Goal: Check status: Check status

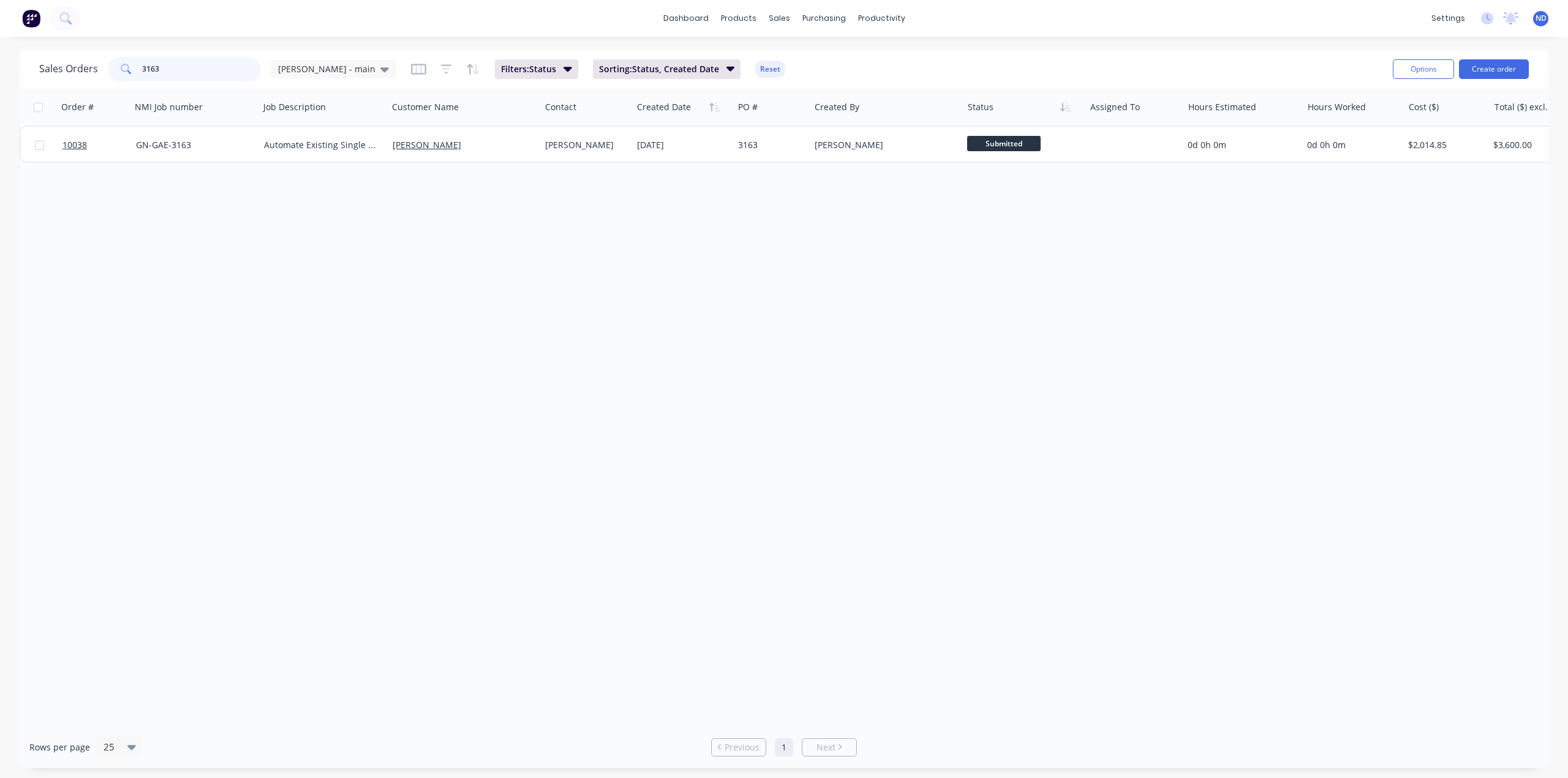
drag, startPoint x: 158, startPoint y: 67, endPoint x: 126, endPoint y: 67, distance: 32.0
click at [126, 67] on div "3163" at bounding box center [185, 69] width 153 height 24
drag, startPoint x: 176, startPoint y: 70, endPoint x: 95, endPoint y: 63, distance: 81.3
click at [95, 63] on div "Sales Orders 3157 [PERSON_NAME] - main" at bounding box center [217, 69] width 357 height 24
drag, startPoint x: 183, startPoint y: 65, endPoint x: 103, endPoint y: 66, distance: 80.0
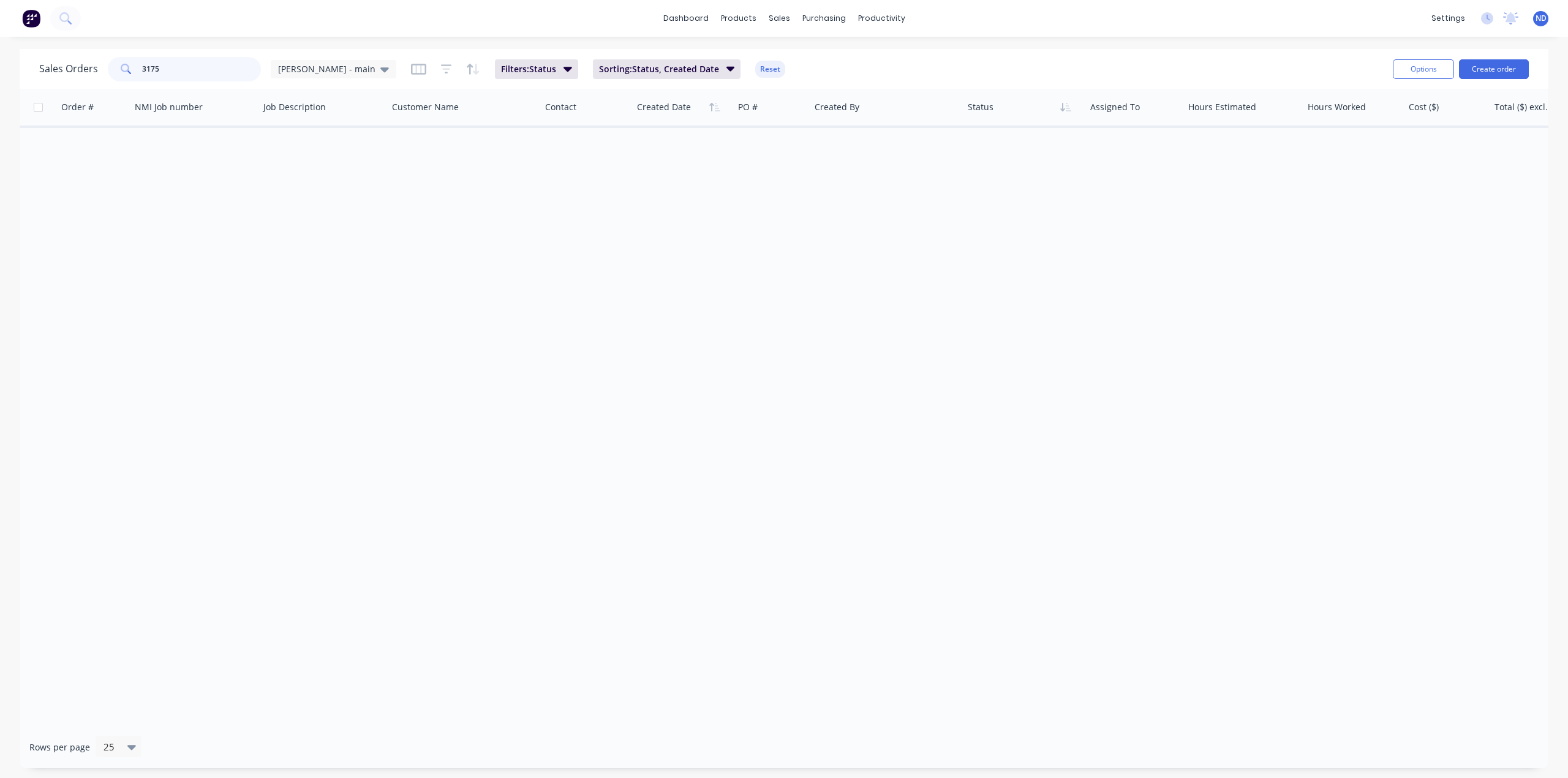
click at [103, 66] on div "Sales Orders [STREET_ADDRESS][PERSON_NAME]" at bounding box center [217, 69] width 357 height 24
type input "3"
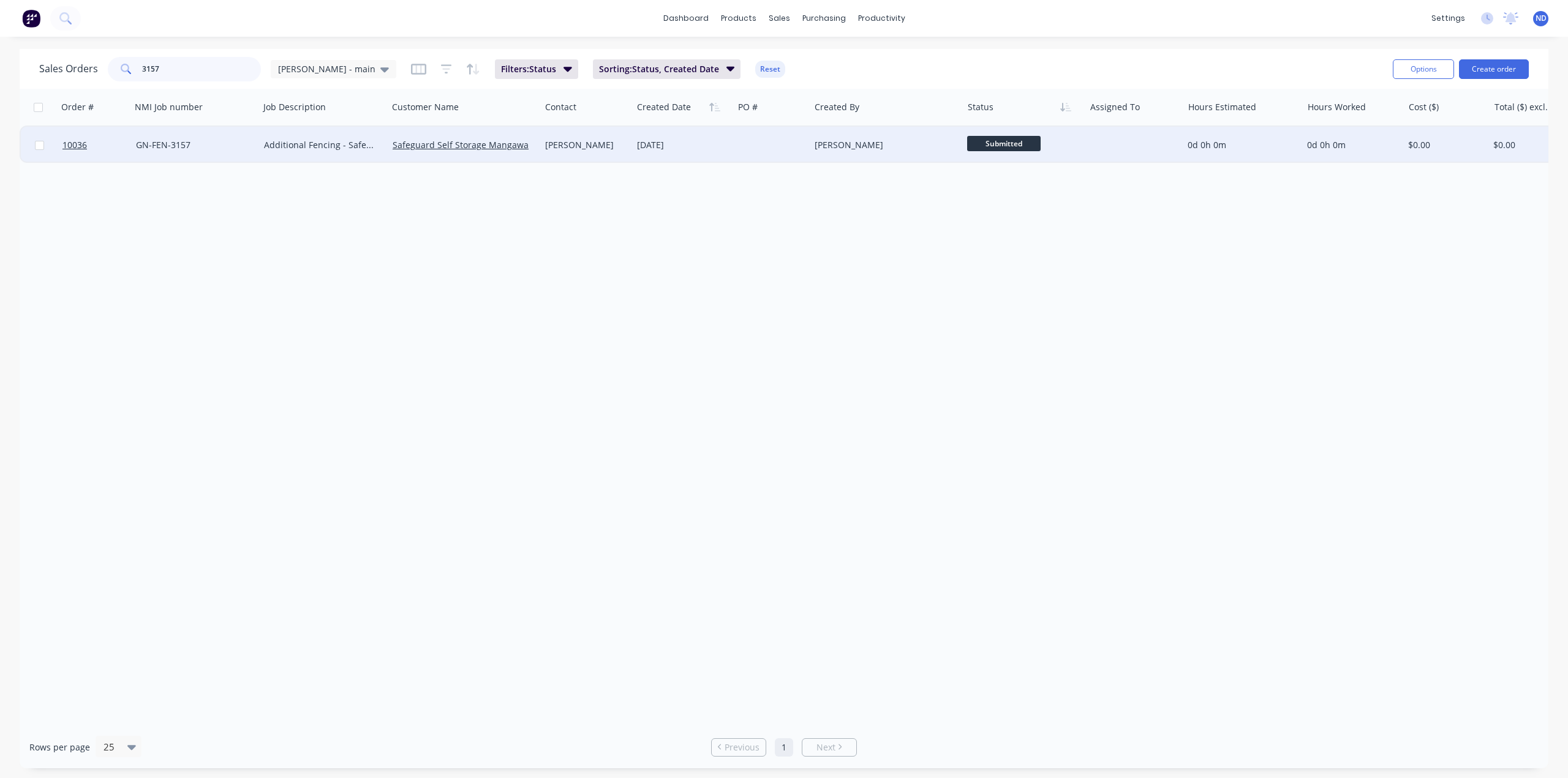
type input "3157"
click at [330, 146] on div "Additional Fencing - Safeguard Storage" at bounding box center [320, 145] width 113 height 12
click at [164, 140] on div "GN-FEN-3157" at bounding box center [192, 145] width 113 height 12
click at [416, 146] on link "Safeguard Self Storage Mangawahi Ltd" at bounding box center [472, 145] width 160 height 11
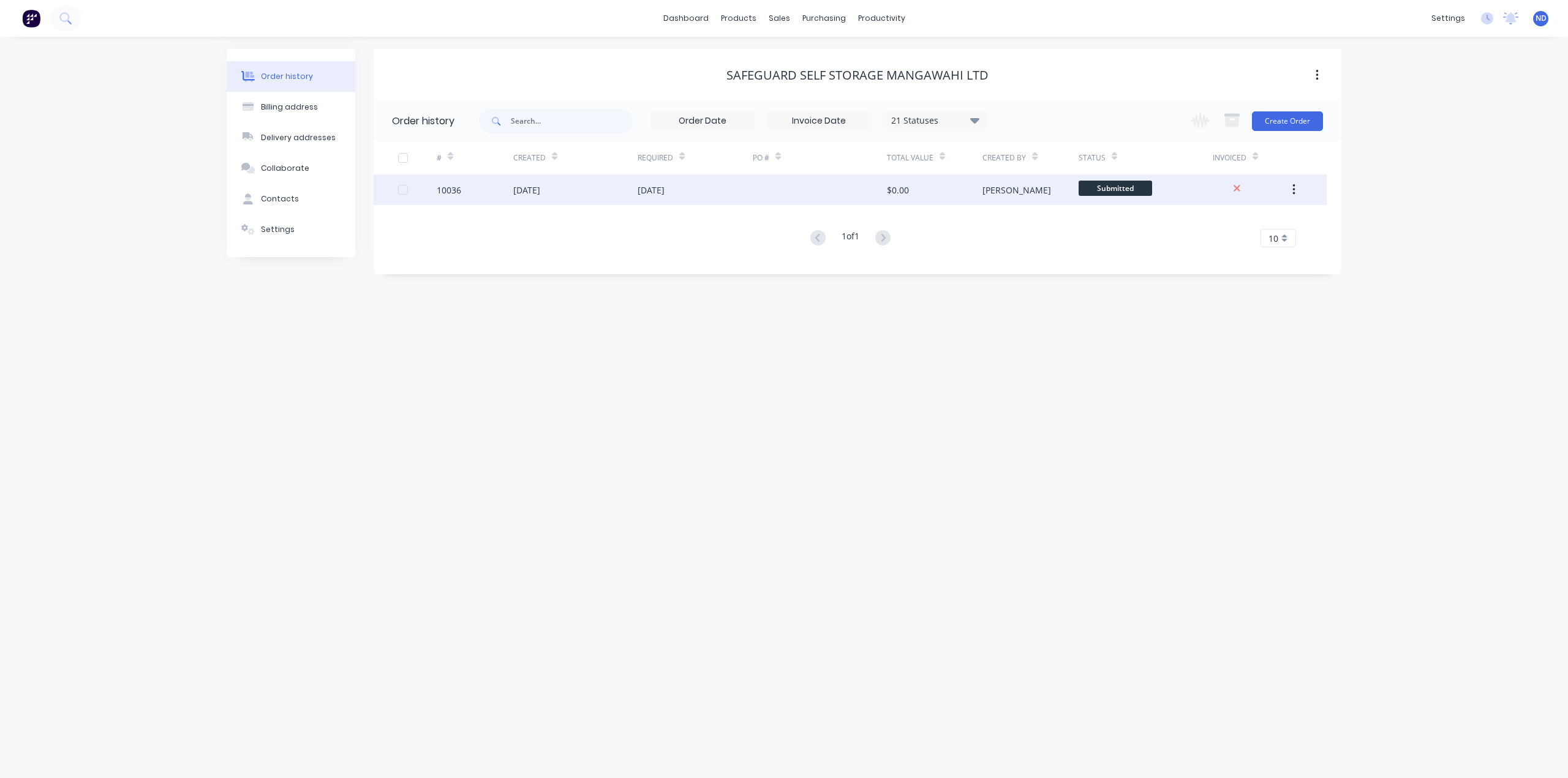
click at [469, 187] on div "10036" at bounding box center [475, 189] width 77 height 31
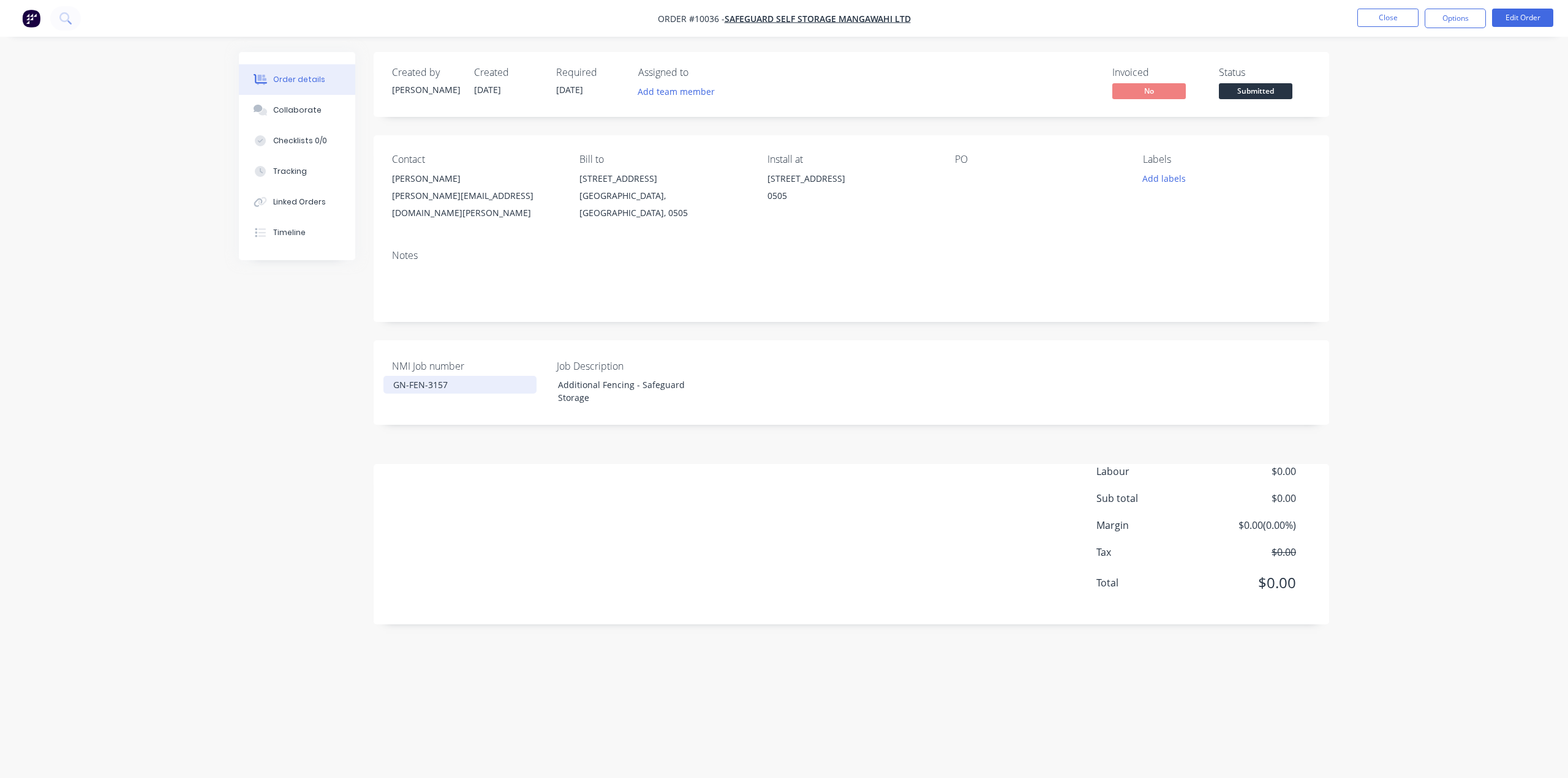
click at [434, 381] on div "GN-FEN-3157" at bounding box center [460, 384] width 153 height 18
drag, startPoint x: 436, startPoint y: 373, endPoint x: 455, endPoint y: 373, distance: 19.0
click at [455, 376] on div "GN-FEN-3157" at bounding box center [460, 384] width 153 height 18
click at [501, 381] on div "GN-FEN-3121" at bounding box center [460, 391] width 153 height 31
click at [1491, 67] on div "Order details Collaborate Checklists 0/0 Tracking Linked Orders Timeline Order …" at bounding box center [784, 389] width 1568 height 778
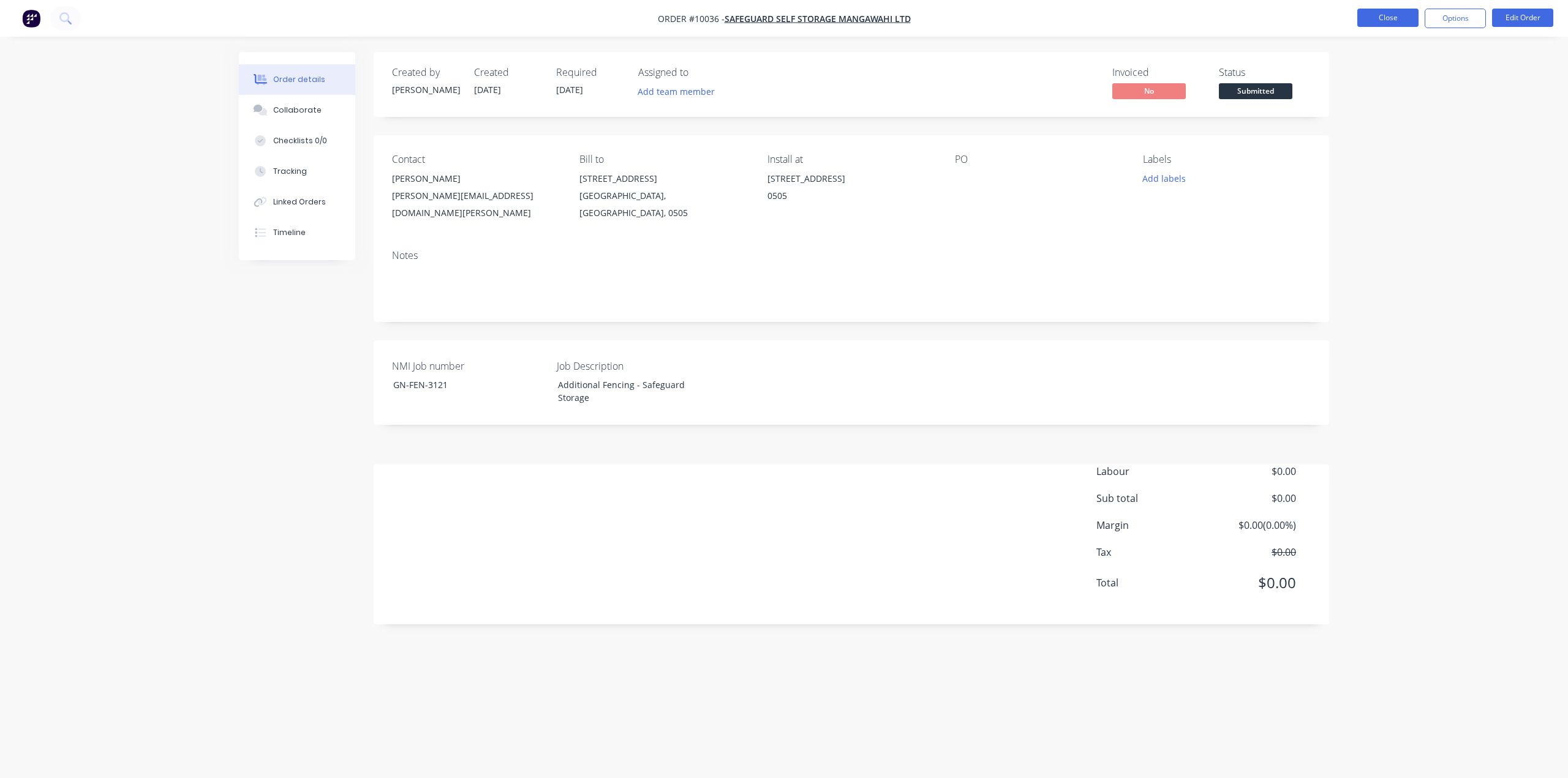
click at [1399, 15] on button "Close" at bounding box center [1388, 18] width 62 height 19
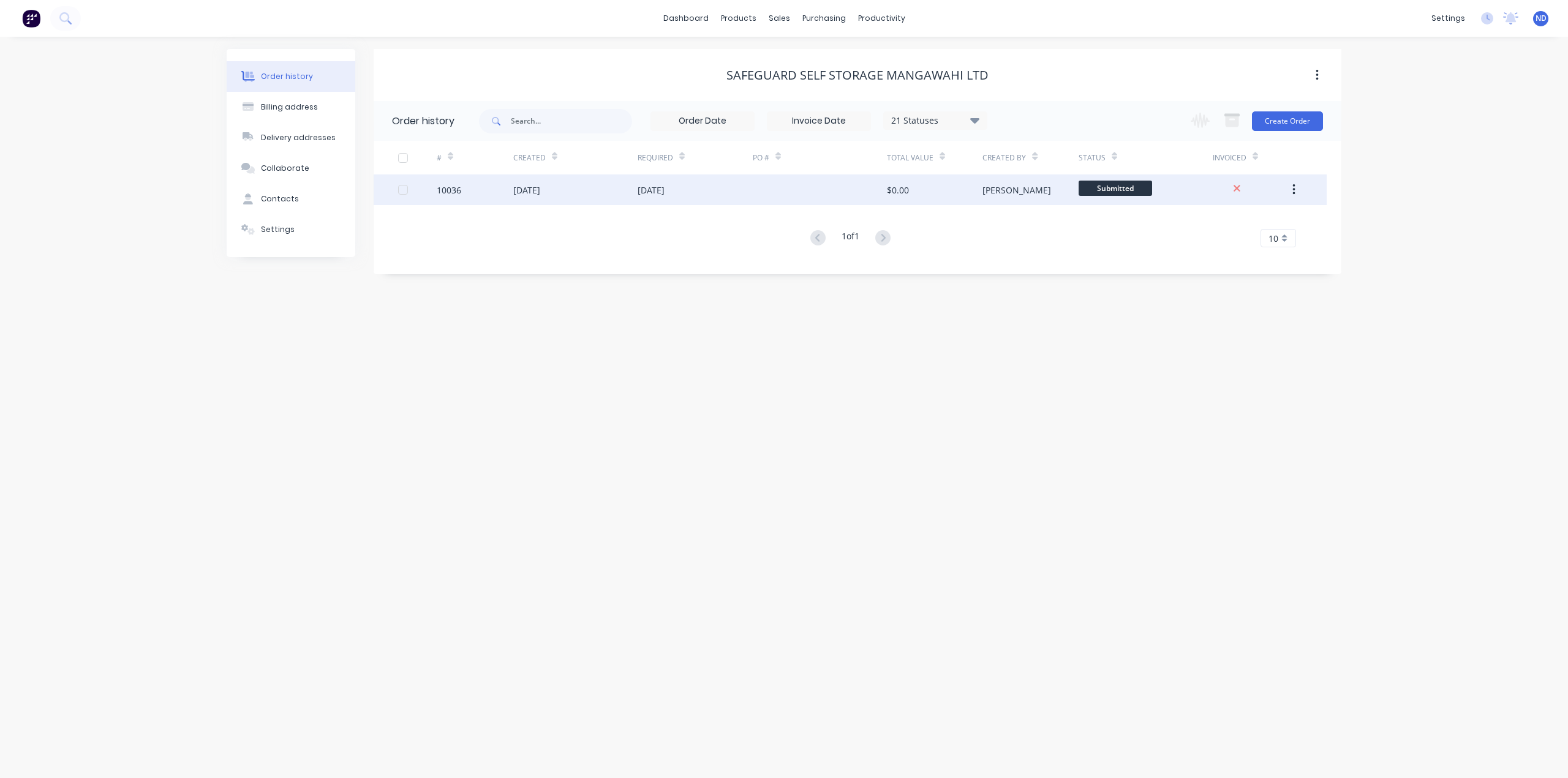
click at [751, 191] on div "[DATE]" at bounding box center [694, 189] width 115 height 31
